Goal: Find specific page/section: Find specific page/section

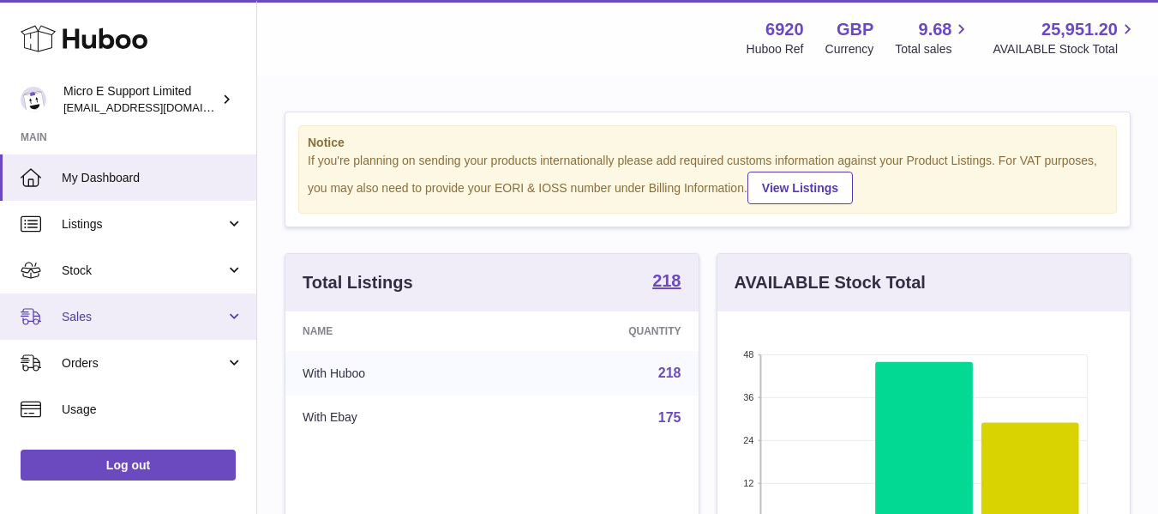
click at [209, 316] on span "Sales" at bounding box center [144, 317] width 164 height 16
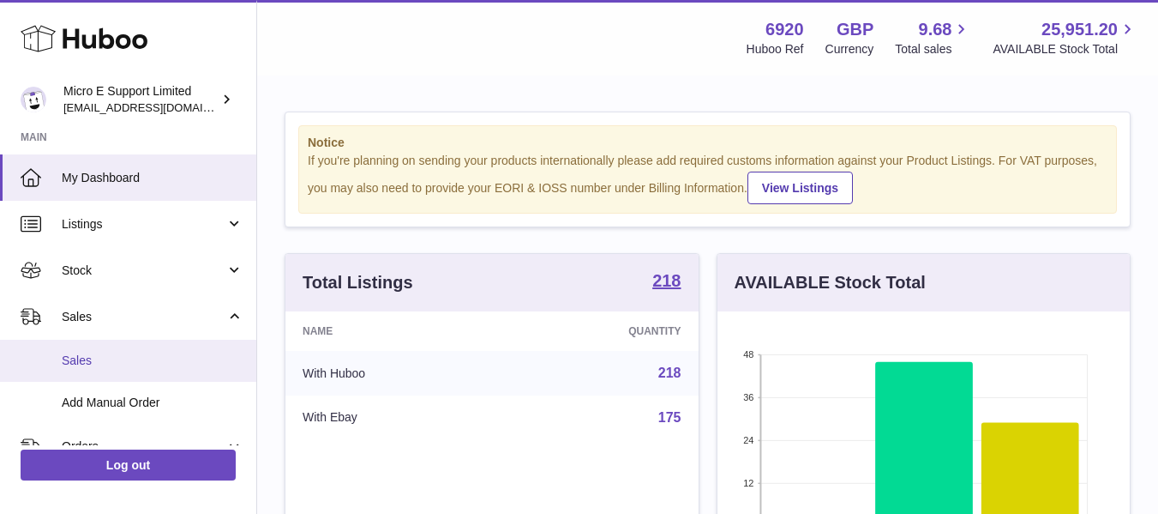
click at [80, 364] on span "Sales" at bounding box center [153, 360] width 182 height 16
